Goal: Transaction & Acquisition: Download file/media

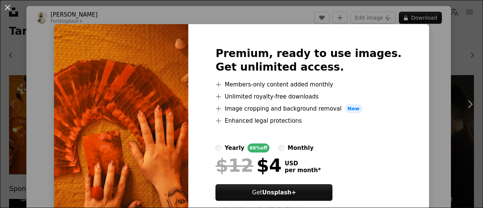
scroll to position [0, 9]
click at [11, 11] on button "An X shape" at bounding box center [7, 7] width 9 height 9
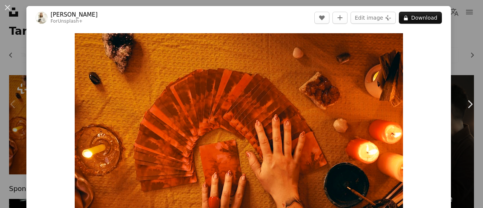
click at [11, 11] on button "An X shape" at bounding box center [7, 7] width 9 height 9
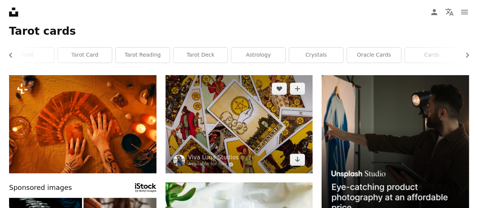
click at [201, 106] on img at bounding box center [238, 124] width 147 height 98
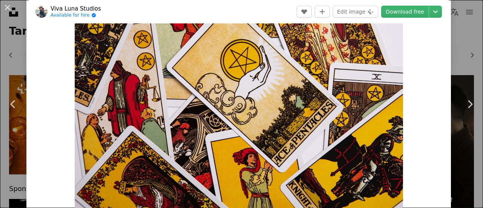
scroll to position [50, 0]
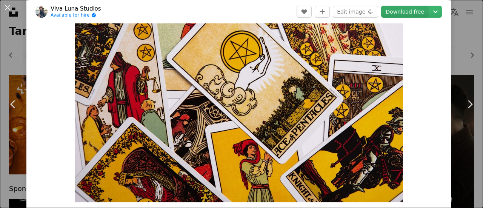
click at [400, 15] on link "Download free" at bounding box center [405, 12] width 48 height 12
